Goal: Information Seeking & Learning: Learn about a topic

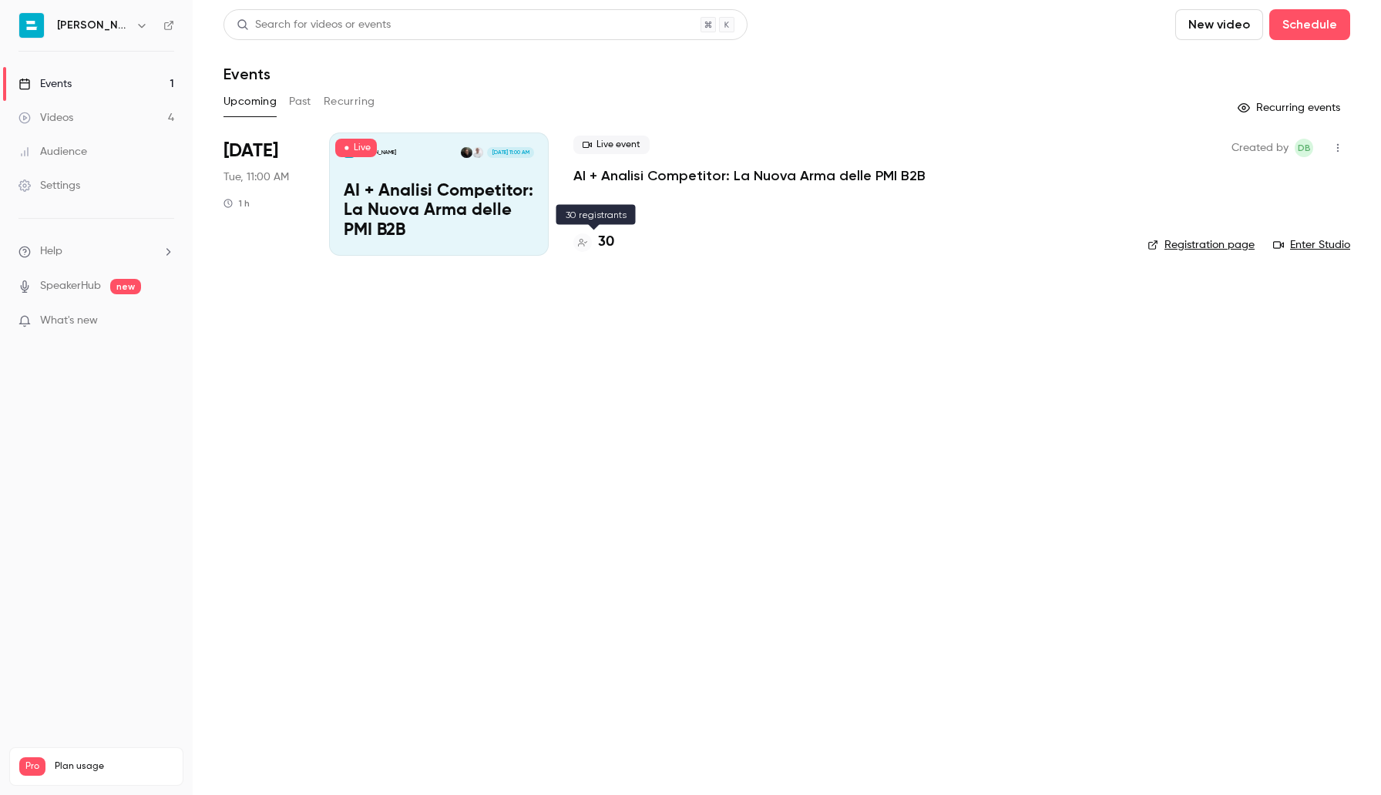
click at [600, 234] on h4 "30" at bounding box center [606, 242] width 16 height 21
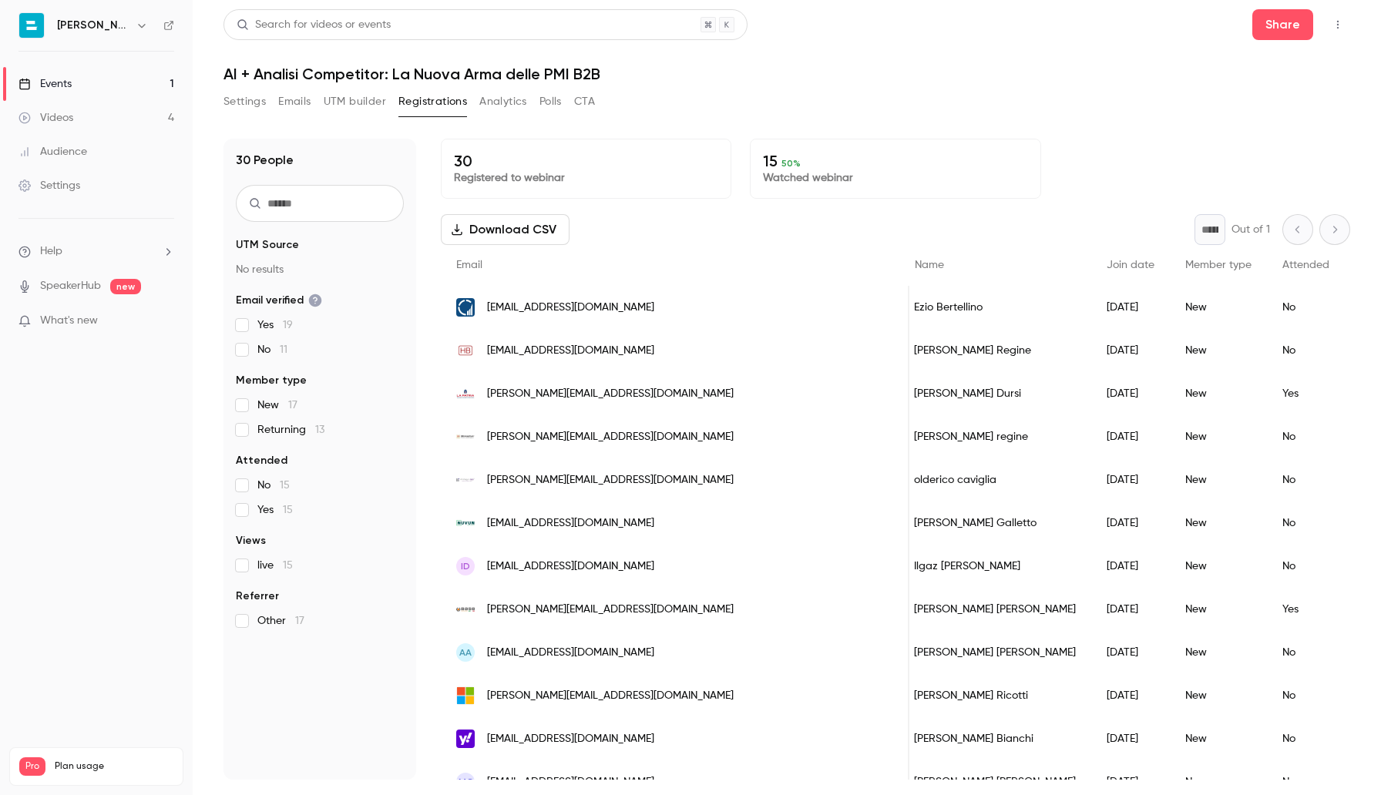
click at [509, 97] on button "Analytics" at bounding box center [503, 101] width 48 height 25
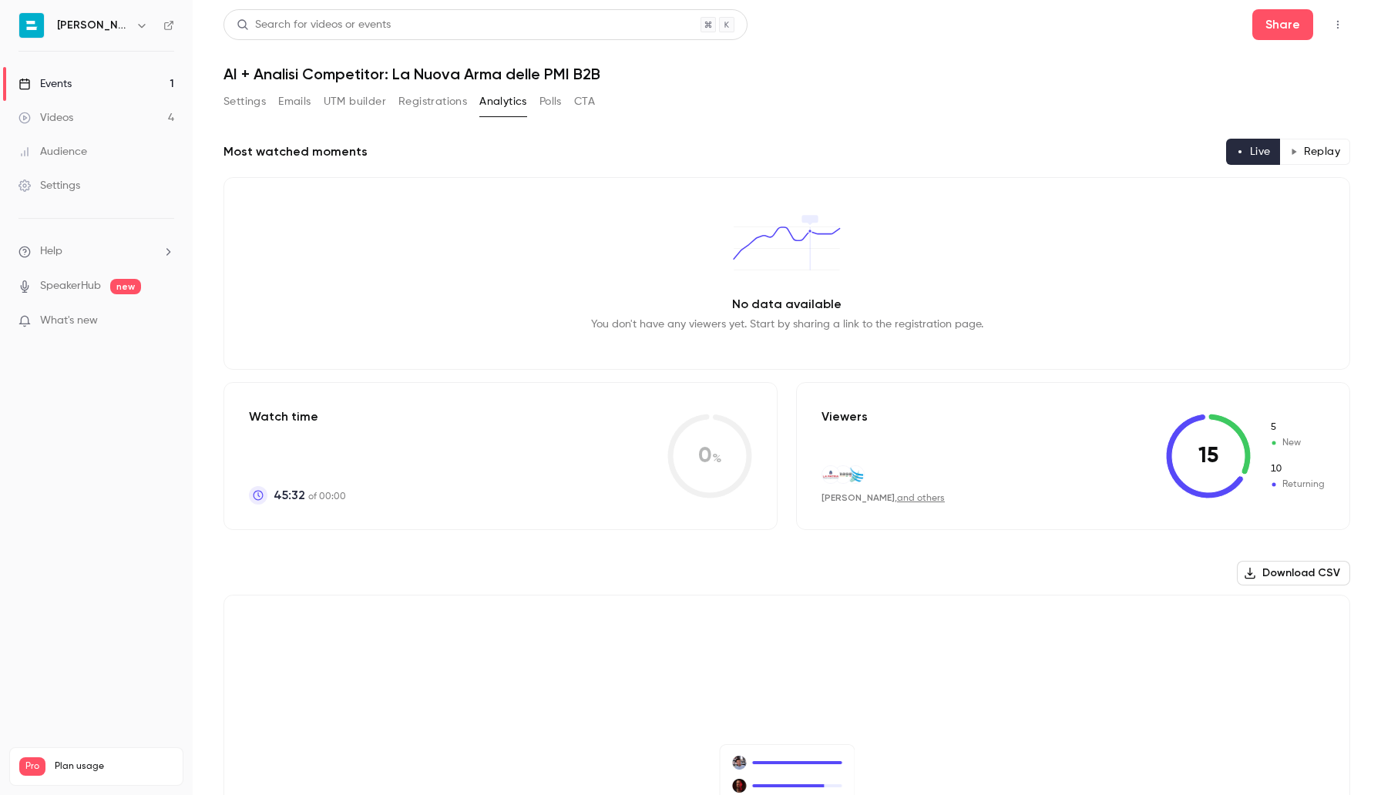
click at [248, 96] on button "Settings" at bounding box center [245, 101] width 42 height 25
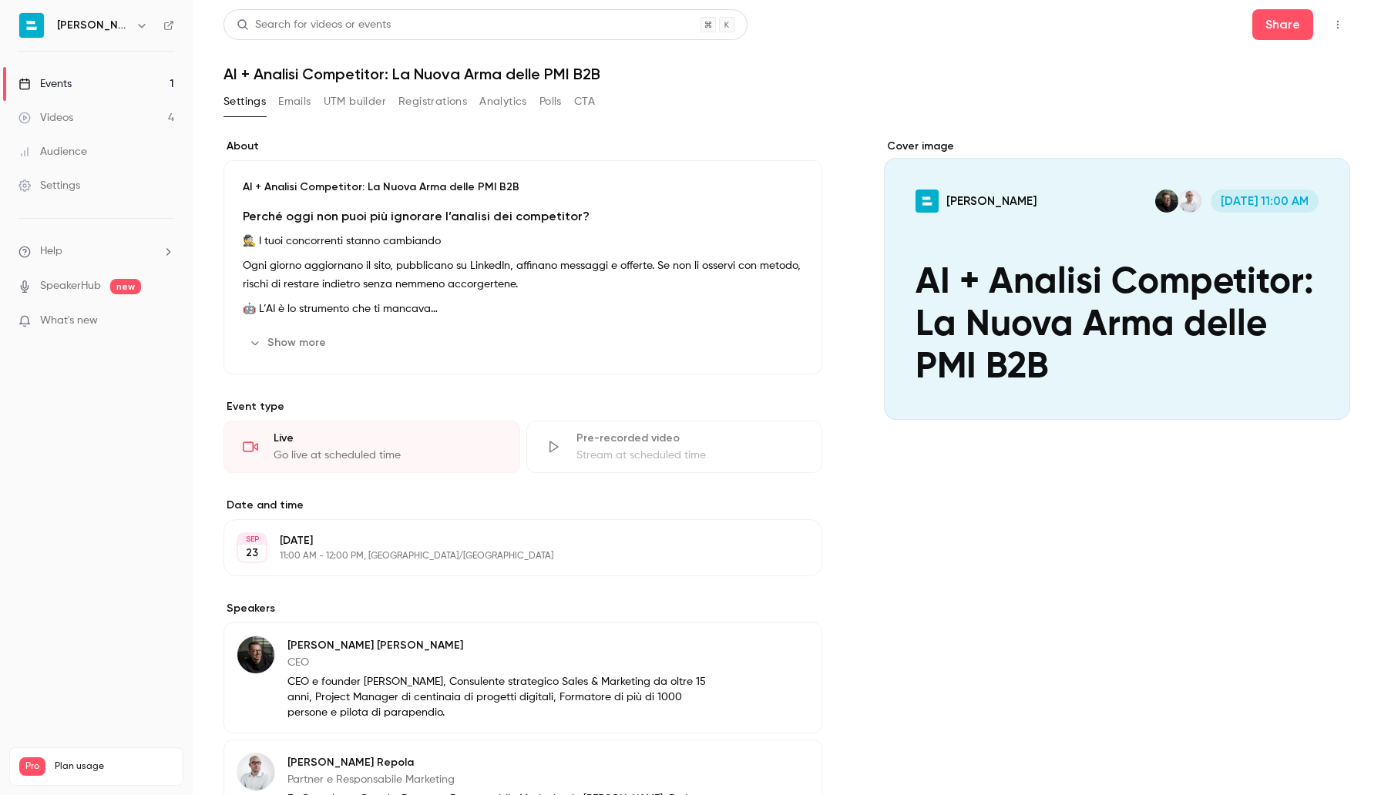
click at [301, 96] on button "Emails" at bounding box center [294, 101] width 32 height 25
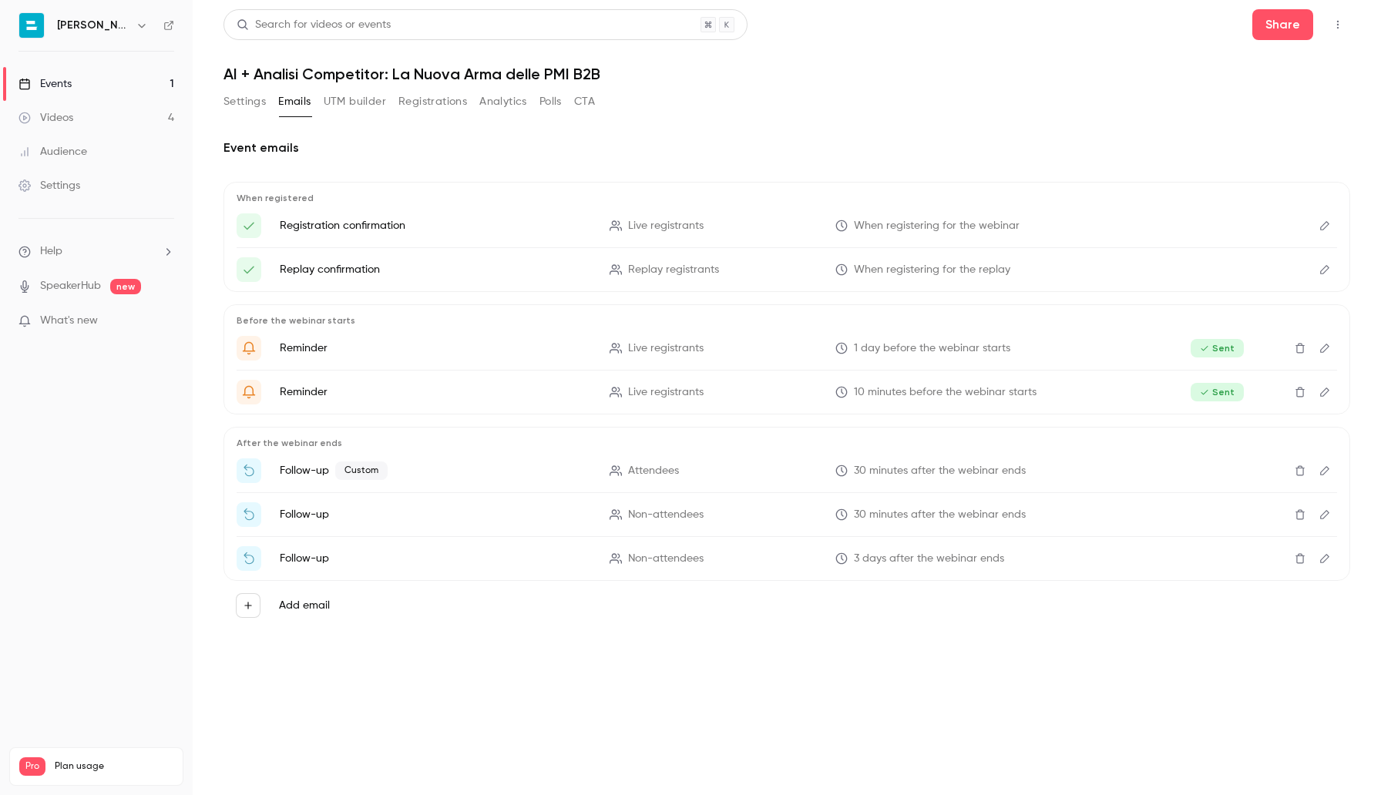
click at [350, 99] on button "UTM builder" at bounding box center [355, 101] width 62 height 25
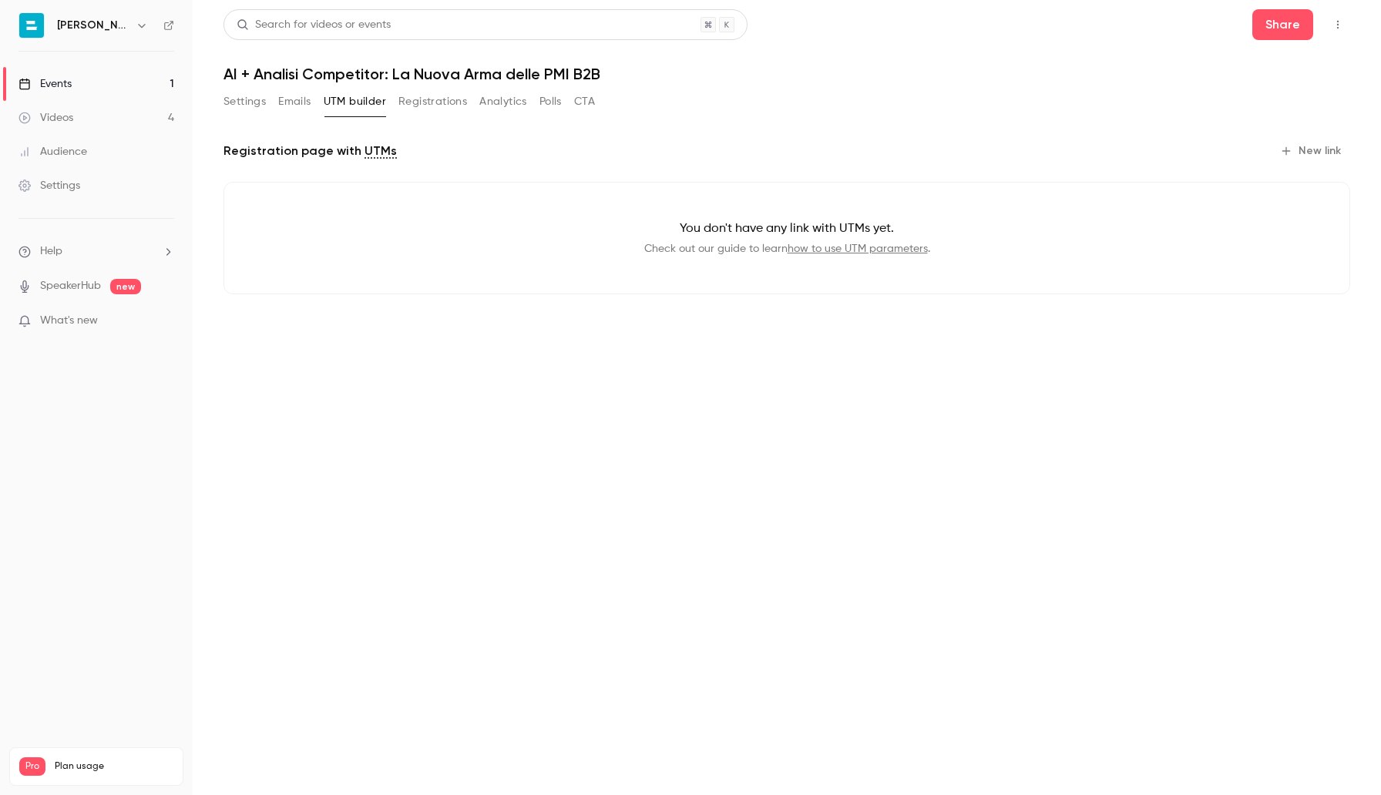
click at [409, 100] on button "Registrations" at bounding box center [432, 101] width 69 height 25
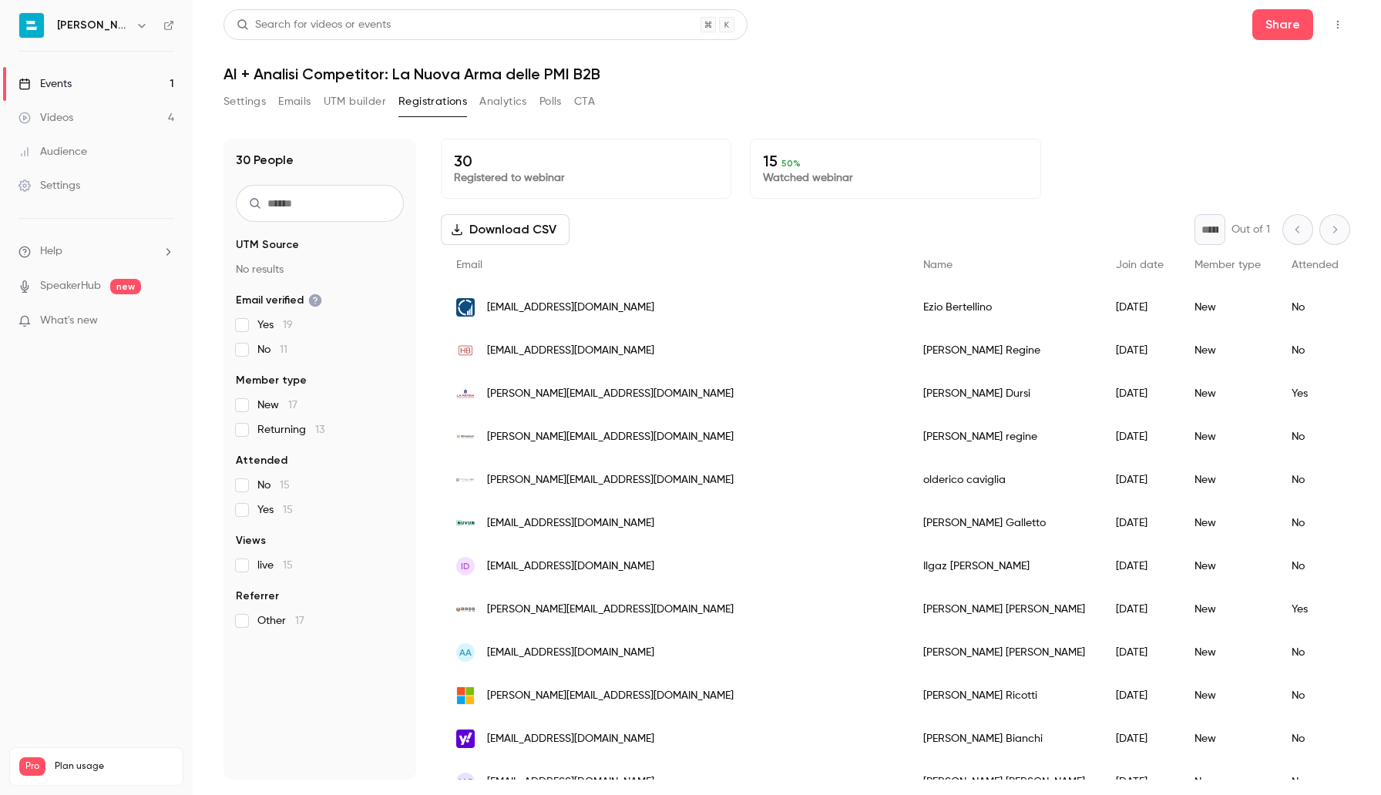
click at [510, 94] on button "Analytics" at bounding box center [503, 101] width 48 height 25
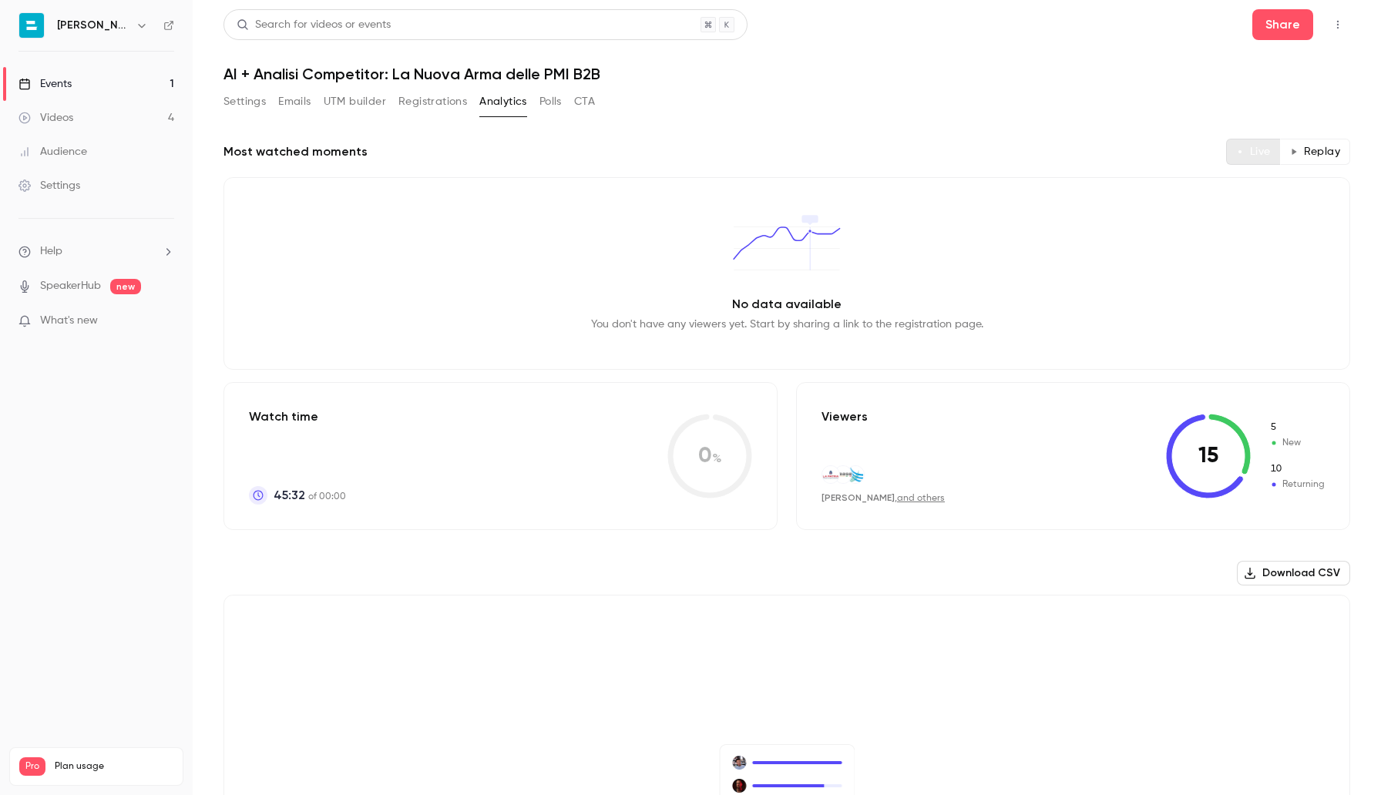
click at [1236, 145] on button "Live" at bounding box center [1253, 152] width 55 height 26
click at [903, 500] on link "and others" at bounding box center [921, 498] width 48 height 9
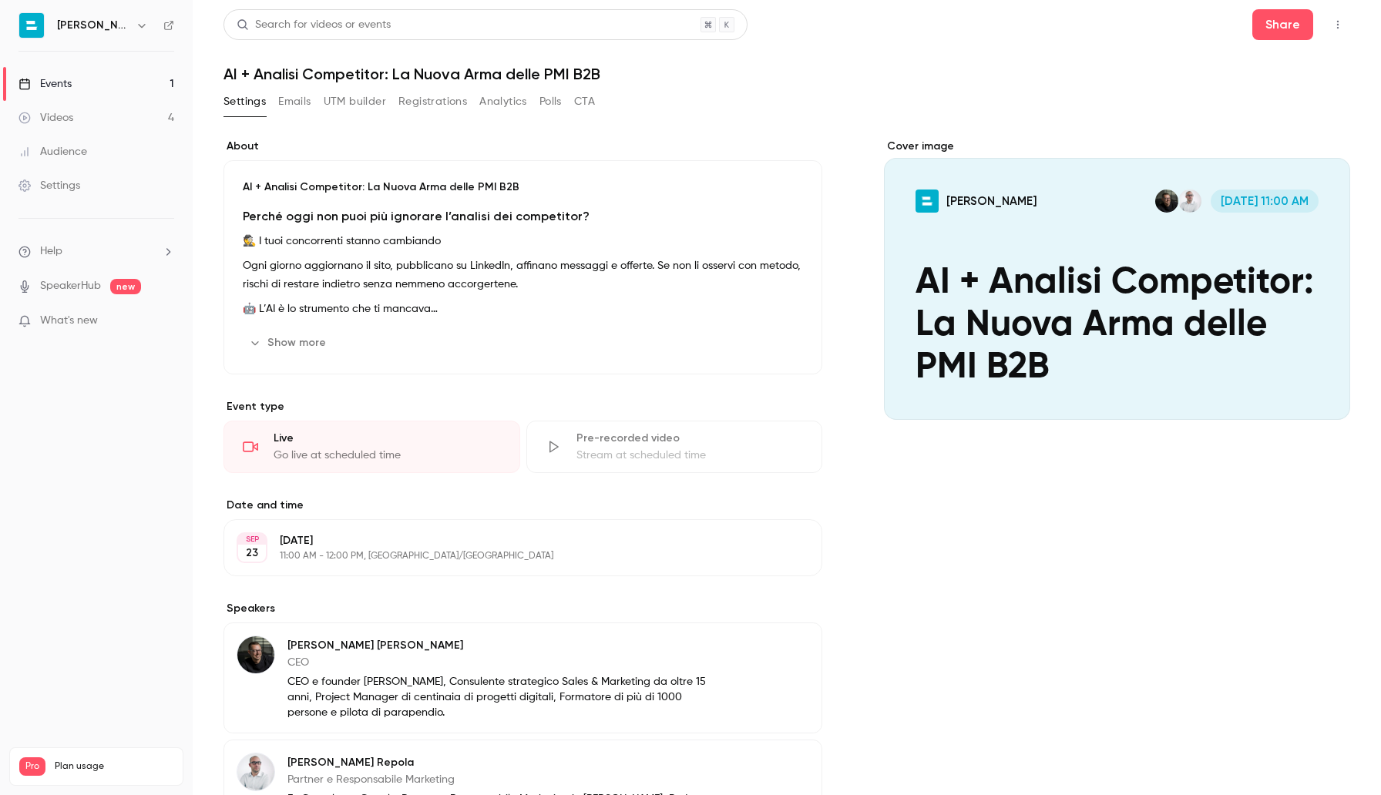
scroll to position [205, 0]
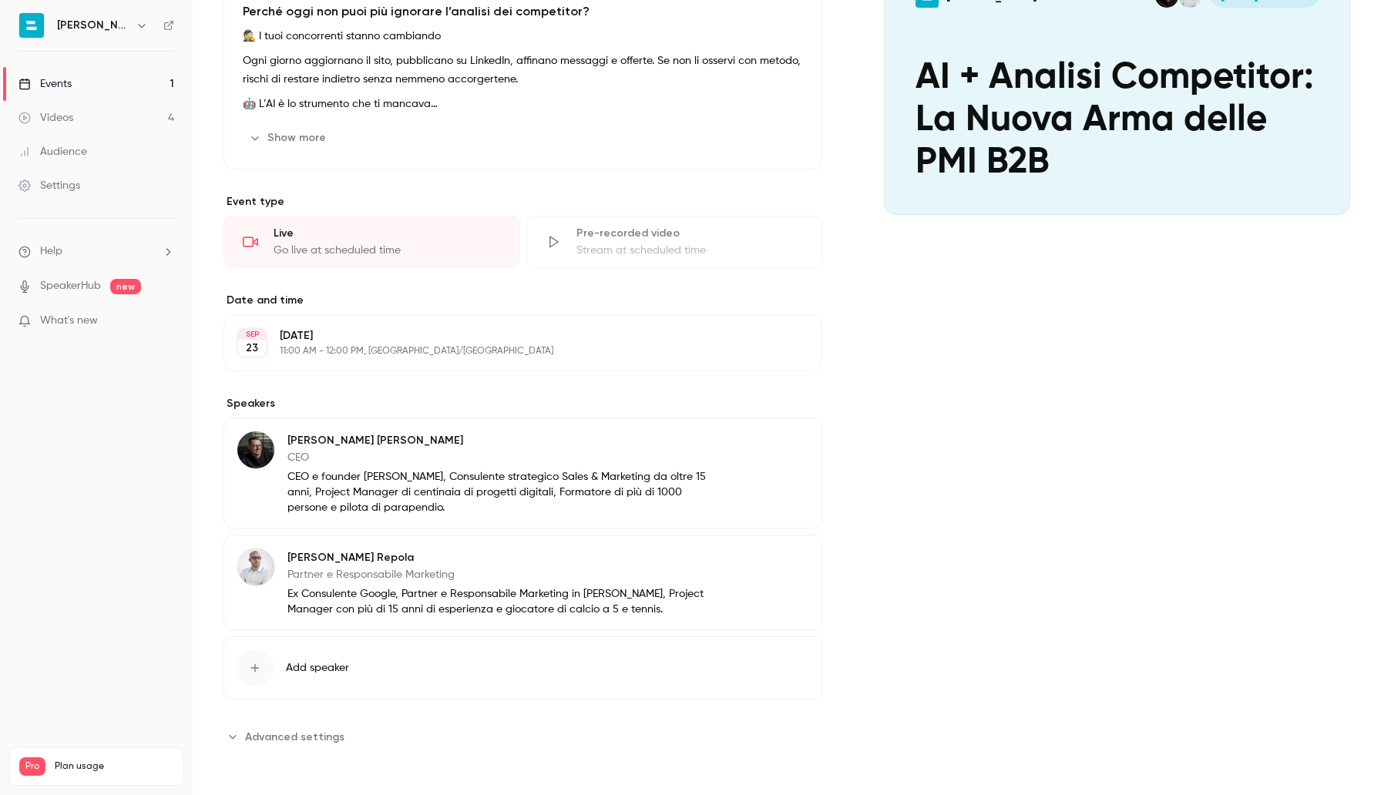
click at [308, 736] on span "Advanced settings" at bounding box center [294, 737] width 99 height 16
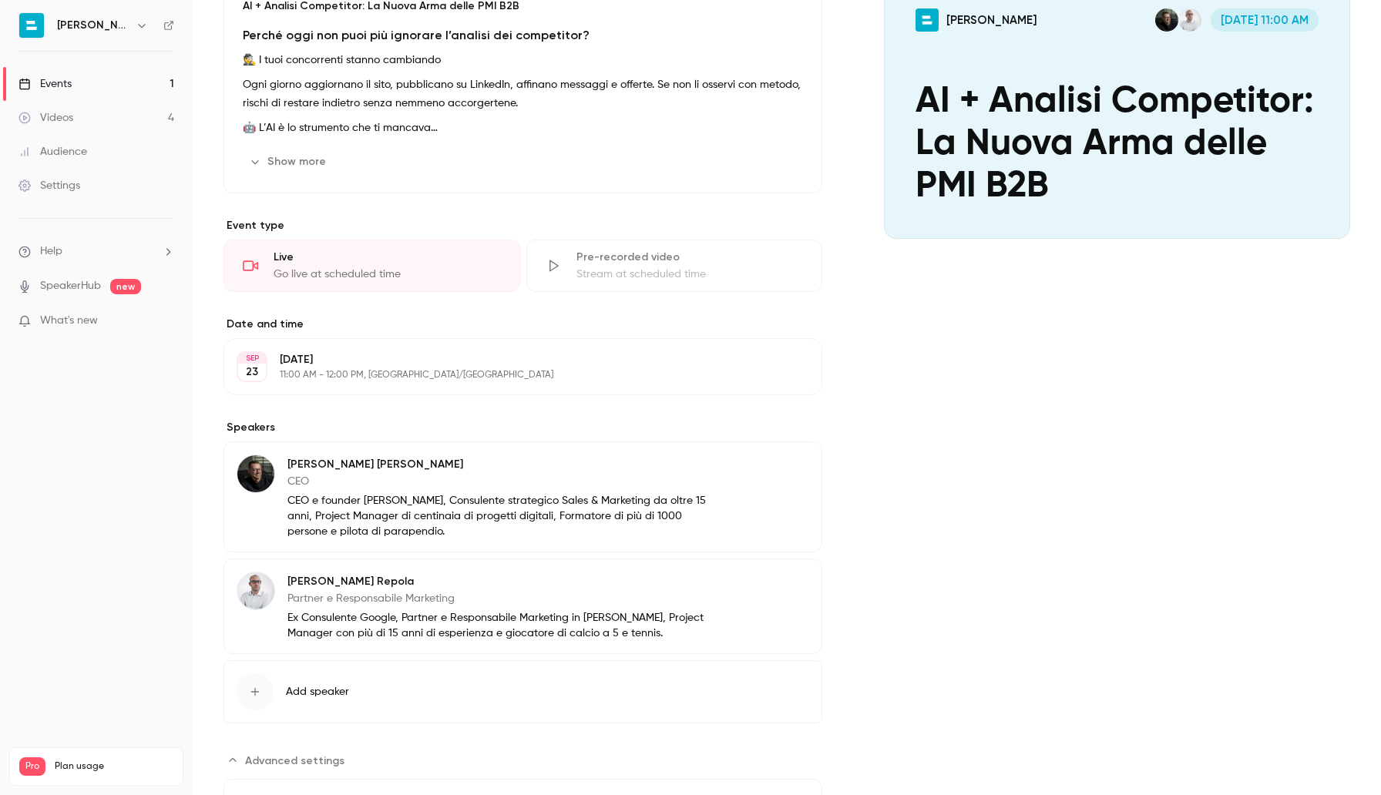
scroll to position [0, 0]
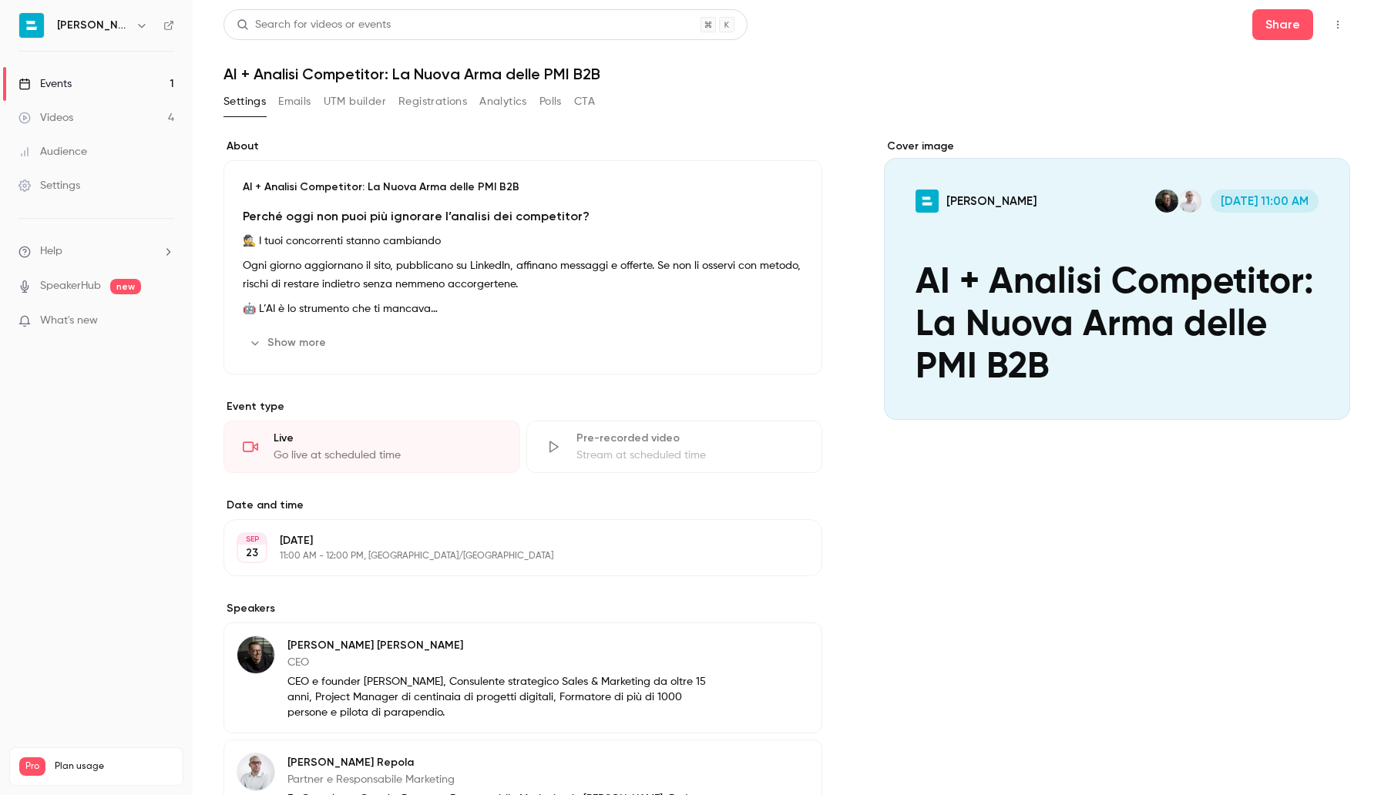
click at [587, 98] on button "CTA" at bounding box center [584, 101] width 21 height 25
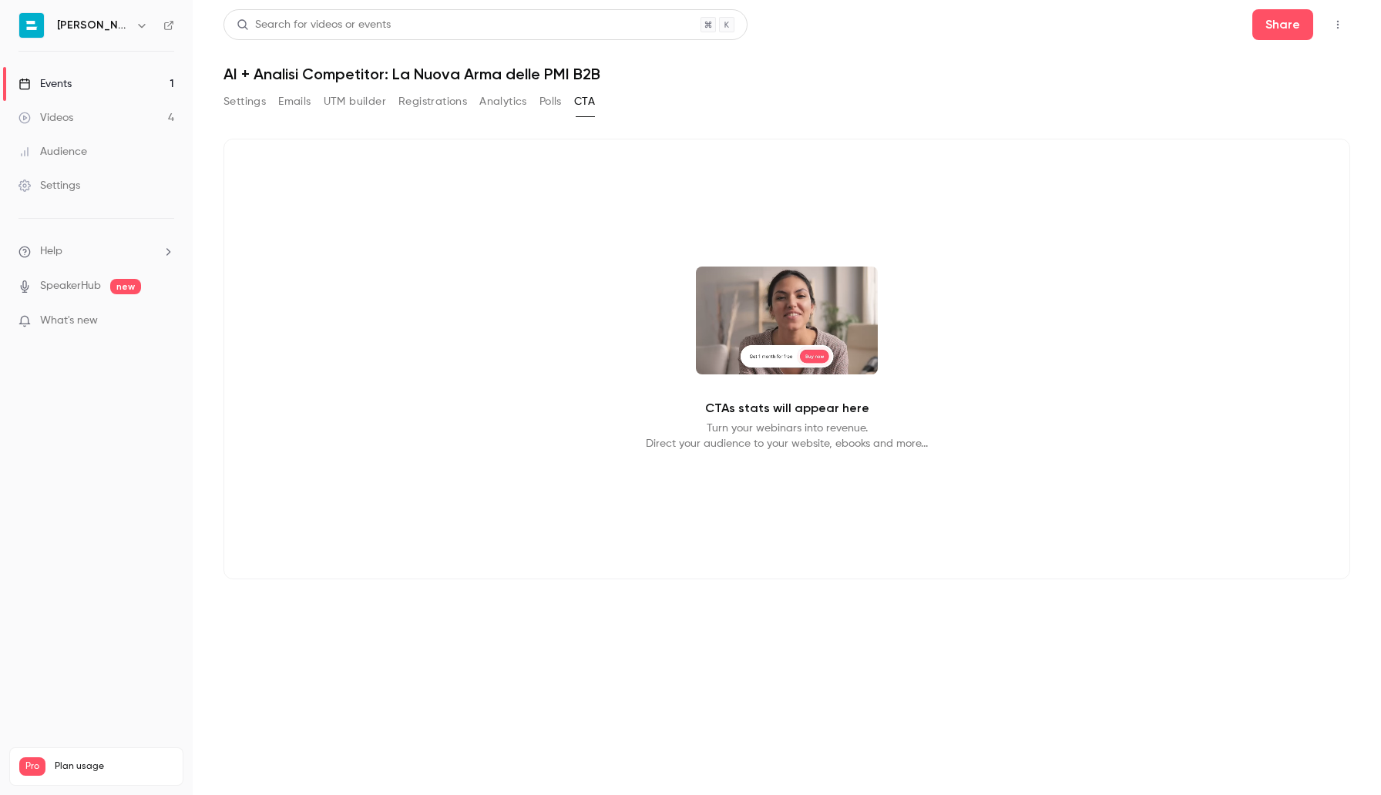
click at [121, 325] on p "What's new" at bounding box center [83, 321] width 131 height 16
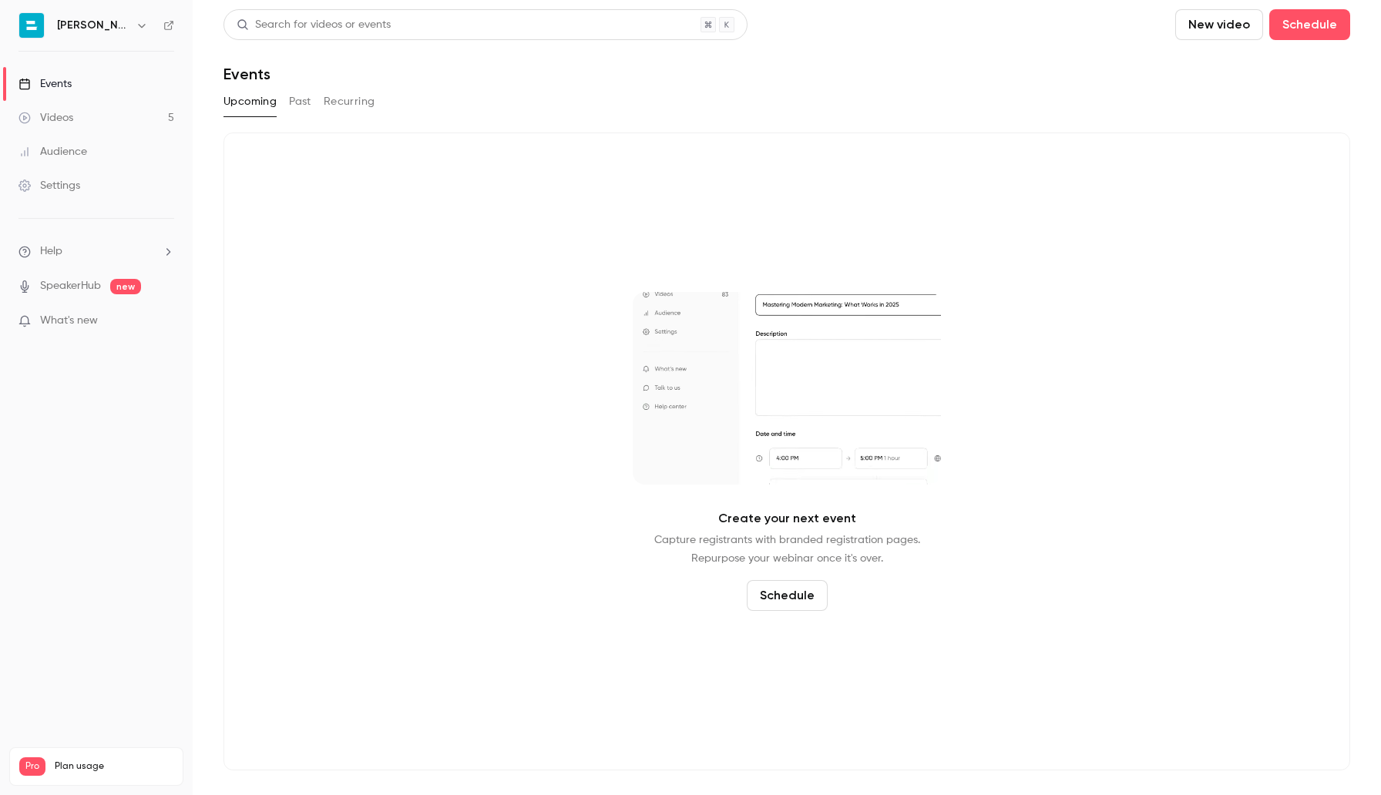
click at [52, 86] on div "Events" at bounding box center [44, 83] width 53 height 15
click at [66, 125] on div "Videos" at bounding box center [45, 117] width 55 height 15
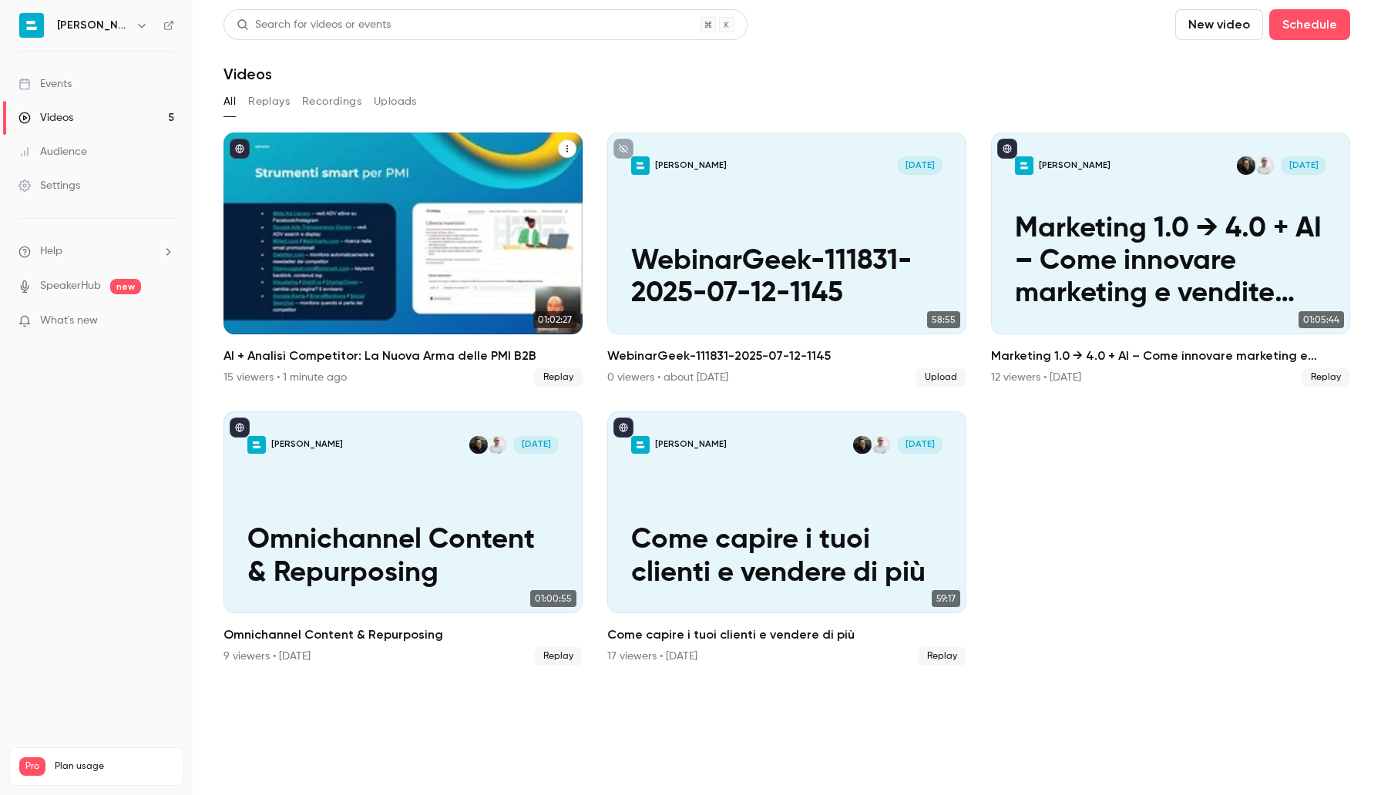
click at [391, 249] on p "AI + Analisi Competitor: La Nuova Arma delle PMI B2B" at bounding box center [402, 262] width 311 height 98
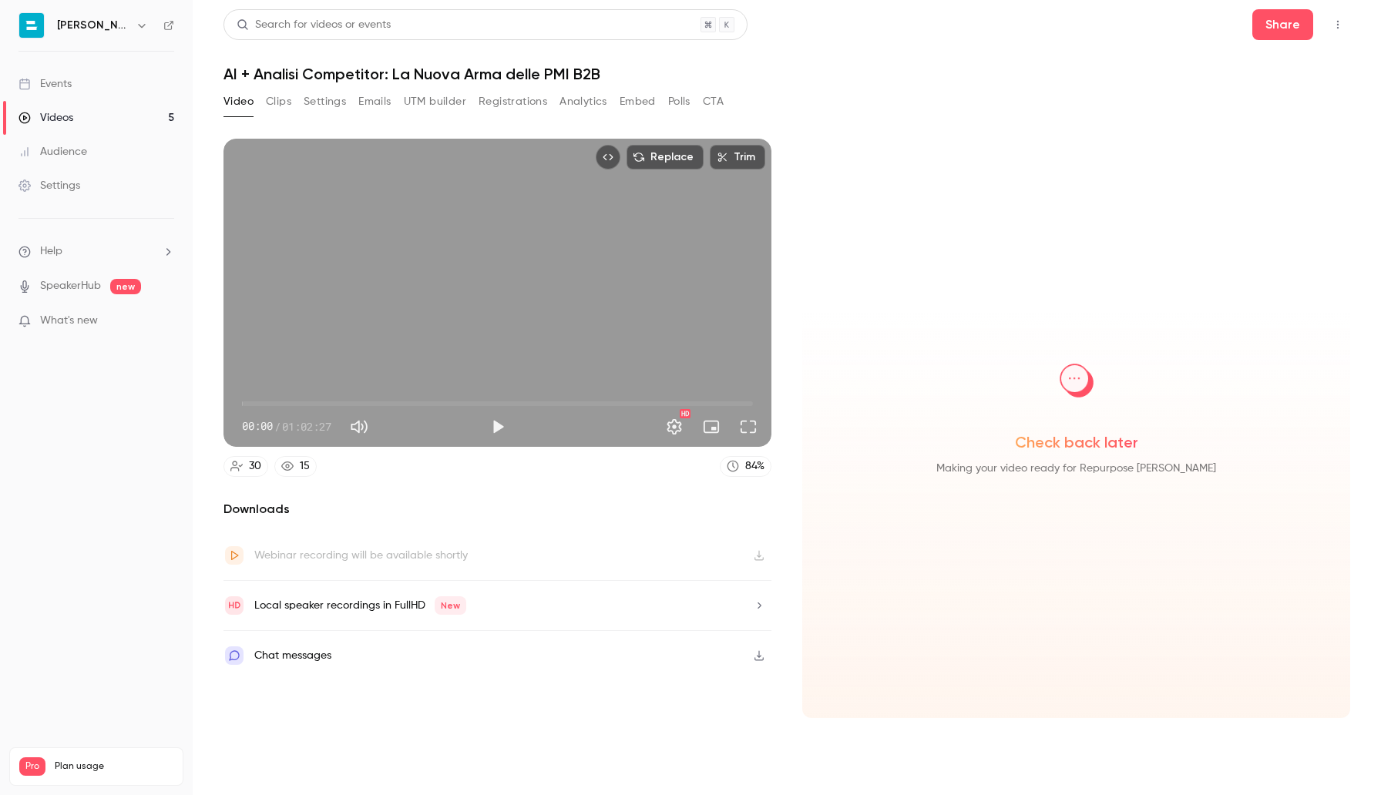
click at [580, 99] on button "Analytics" at bounding box center [584, 101] width 48 height 25
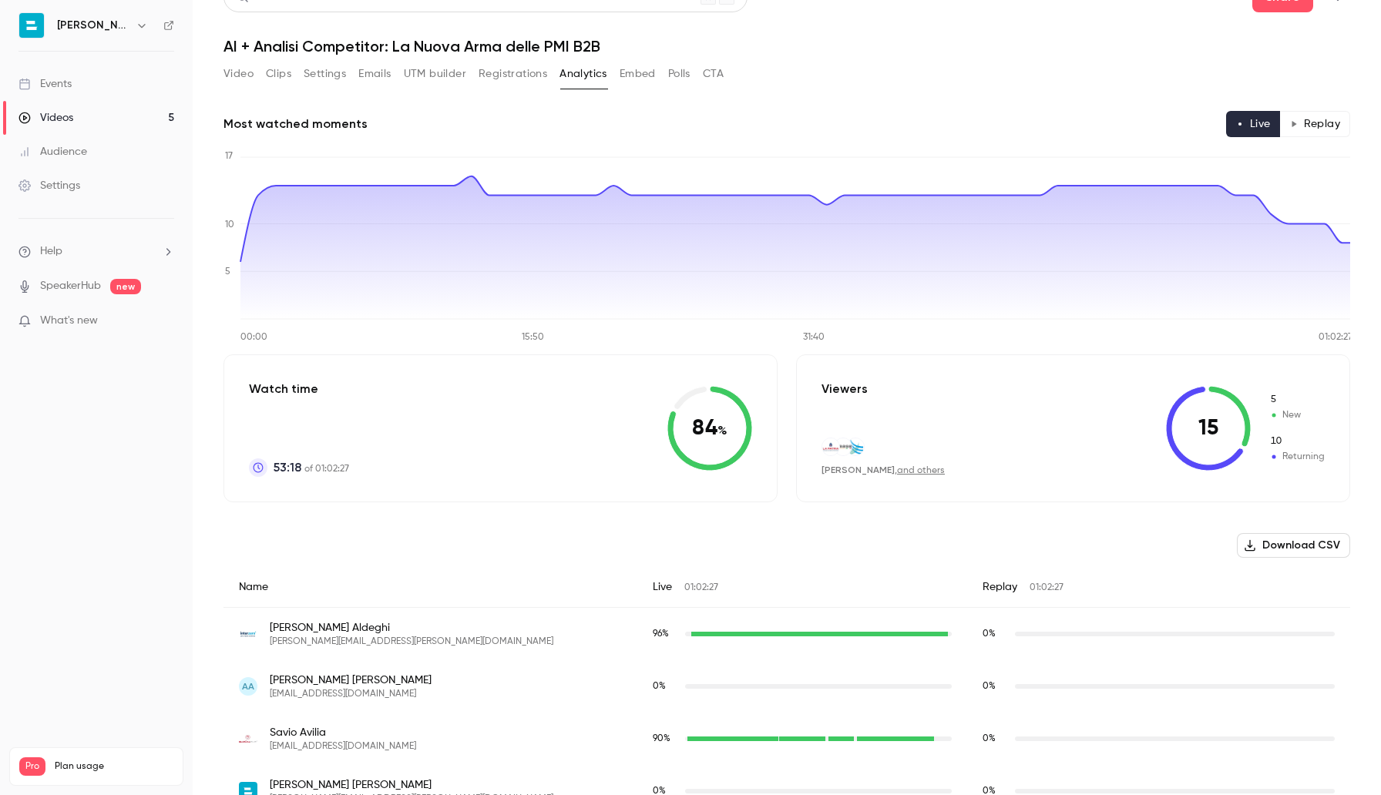
scroll to position [34, 0]
